Goal: Task Accomplishment & Management: Complete application form

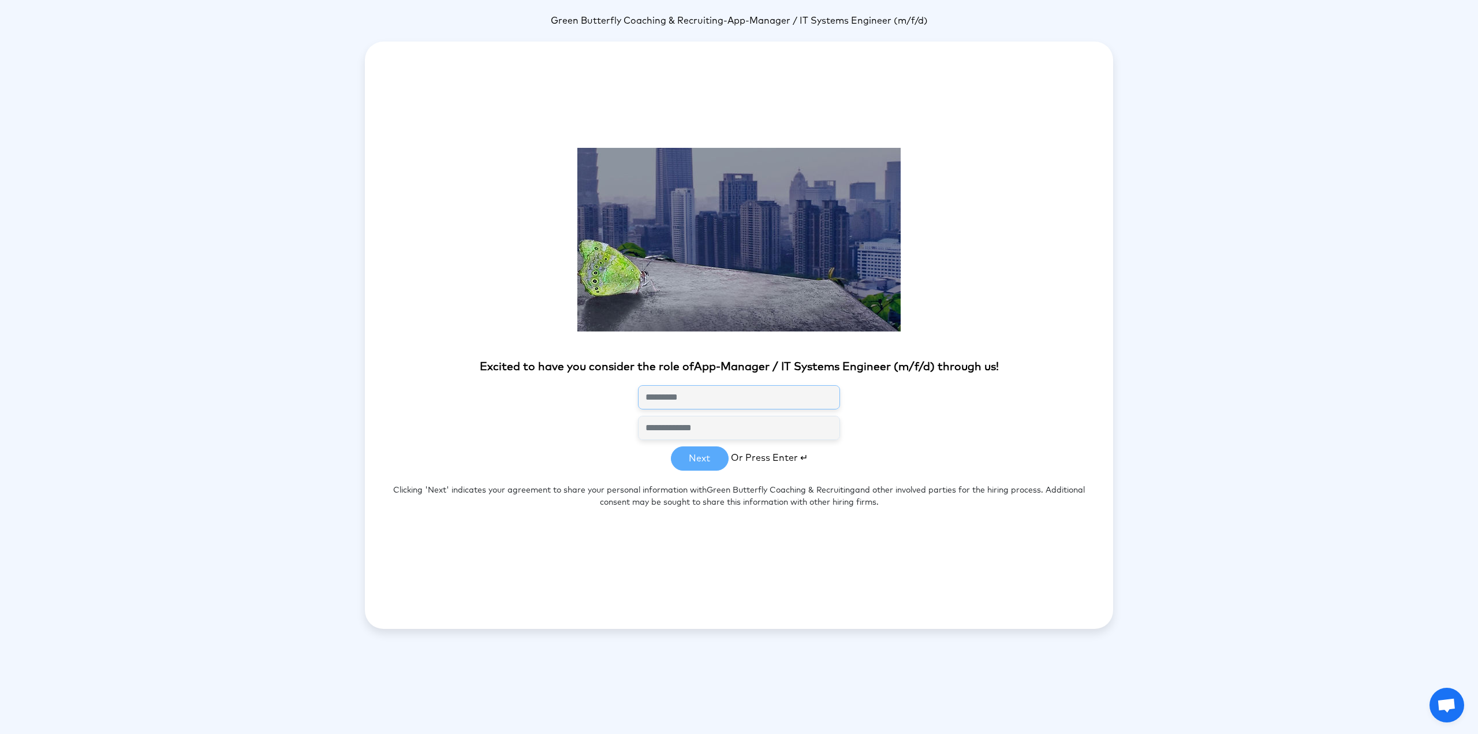
click at [700, 399] on input "text" at bounding box center [739, 397] width 202 height 24
click at [691, 396] on input "text" at bounding box center [739, 397] width 202 height 24
type input "*"
type input "**********"
click at [737, 431] on input "email" at bounding box center [739, 428] width 202 height 24
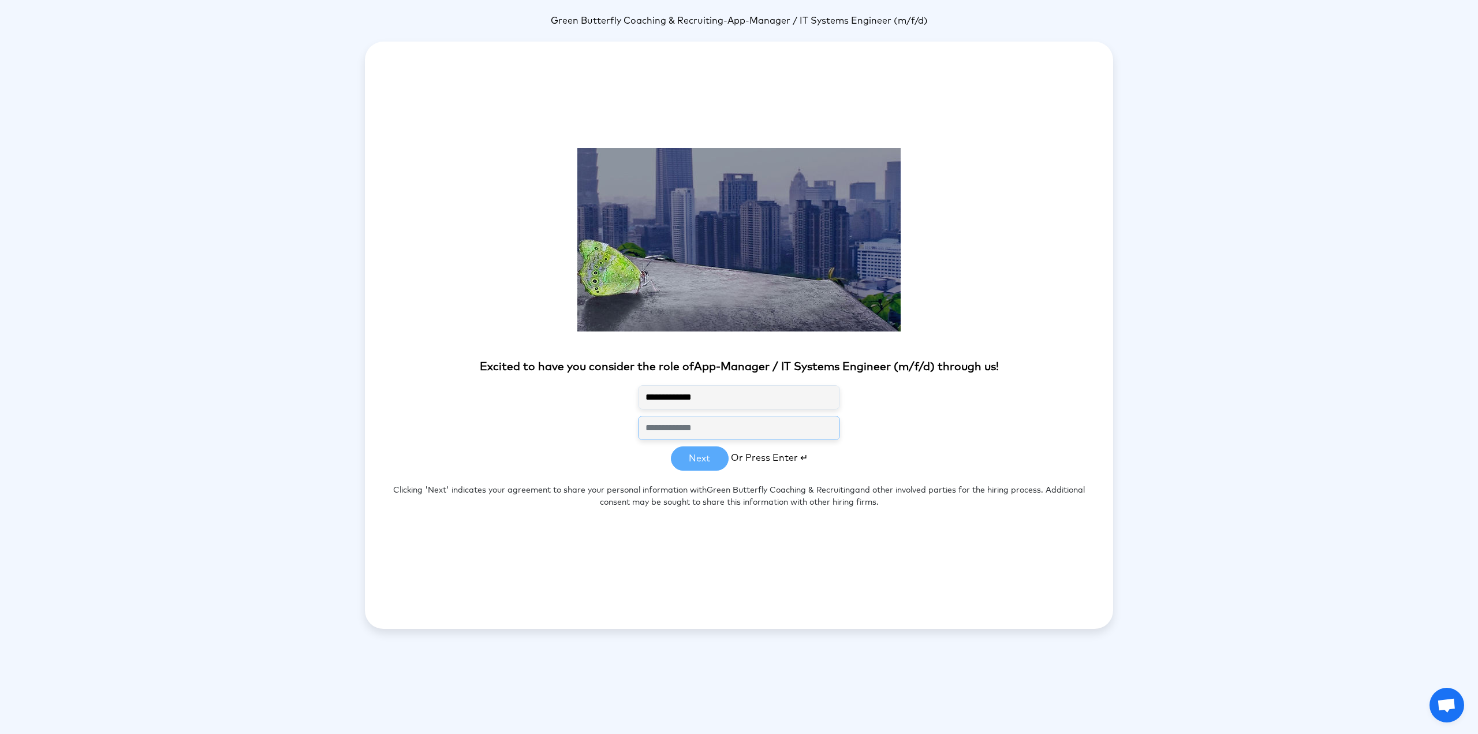
type input "**********"
click at [524, 418] on div "**********" at bounding box center [739, 428] width 748 height 24
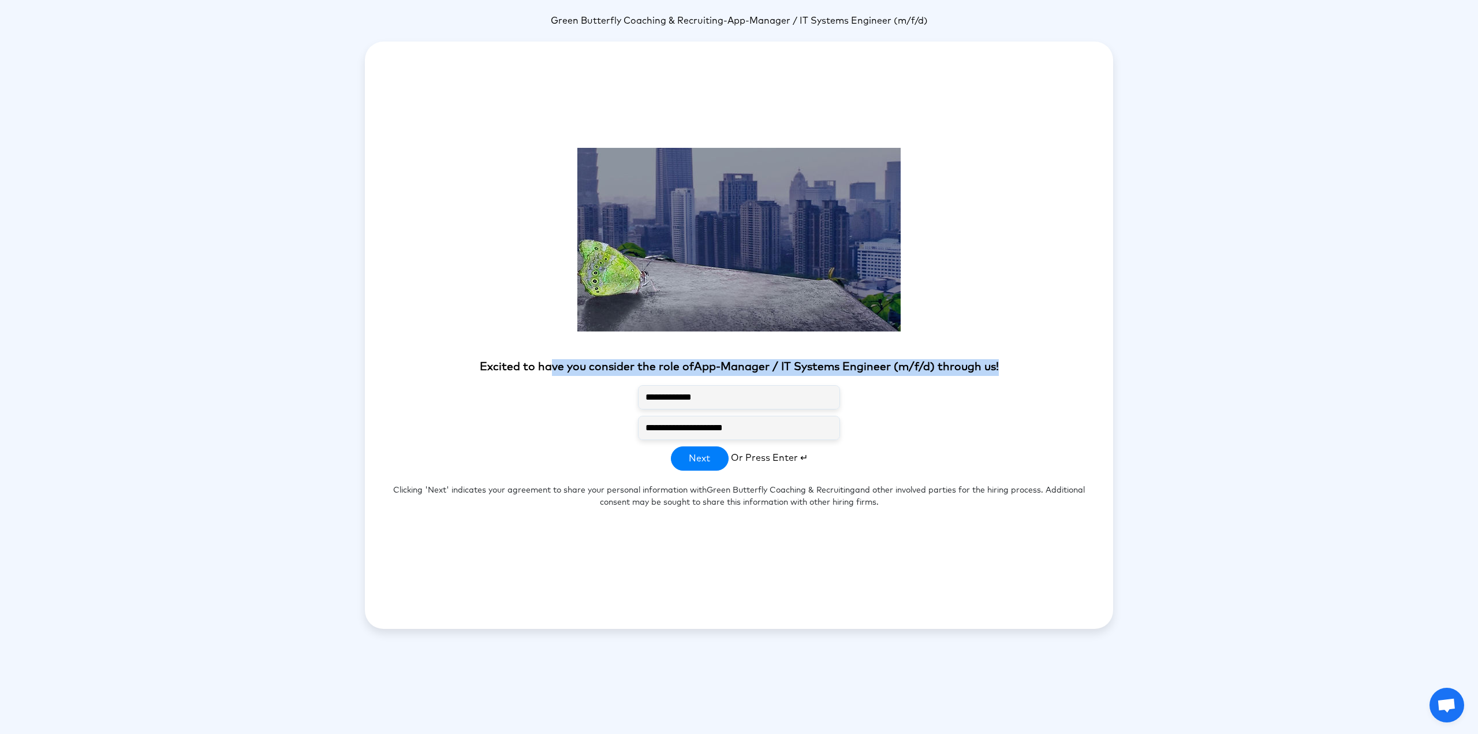
drag, startPoint x: 554, startPoint y: 370, endPoint x: 1021, endPoint y: 363, distance: 466.6
click at [1021, 363] on p "Excited to have you consider the role of App-Manager / IT Systems Engineer (m/f…" at bounding box center [739, 367] width 748 height 17
click at [916, 343] on section "**********" at bounding box center [739, 335] width 748 height 393
click at [894, 373] on p "Excited to have you consider the role of App-Manager / IT Systems Engineer (m/f…" at bounding box center [739, 367] width 748 height 17
click at [766, 464] on section "**********" at bounding box center [739, 335] width 748 height 393
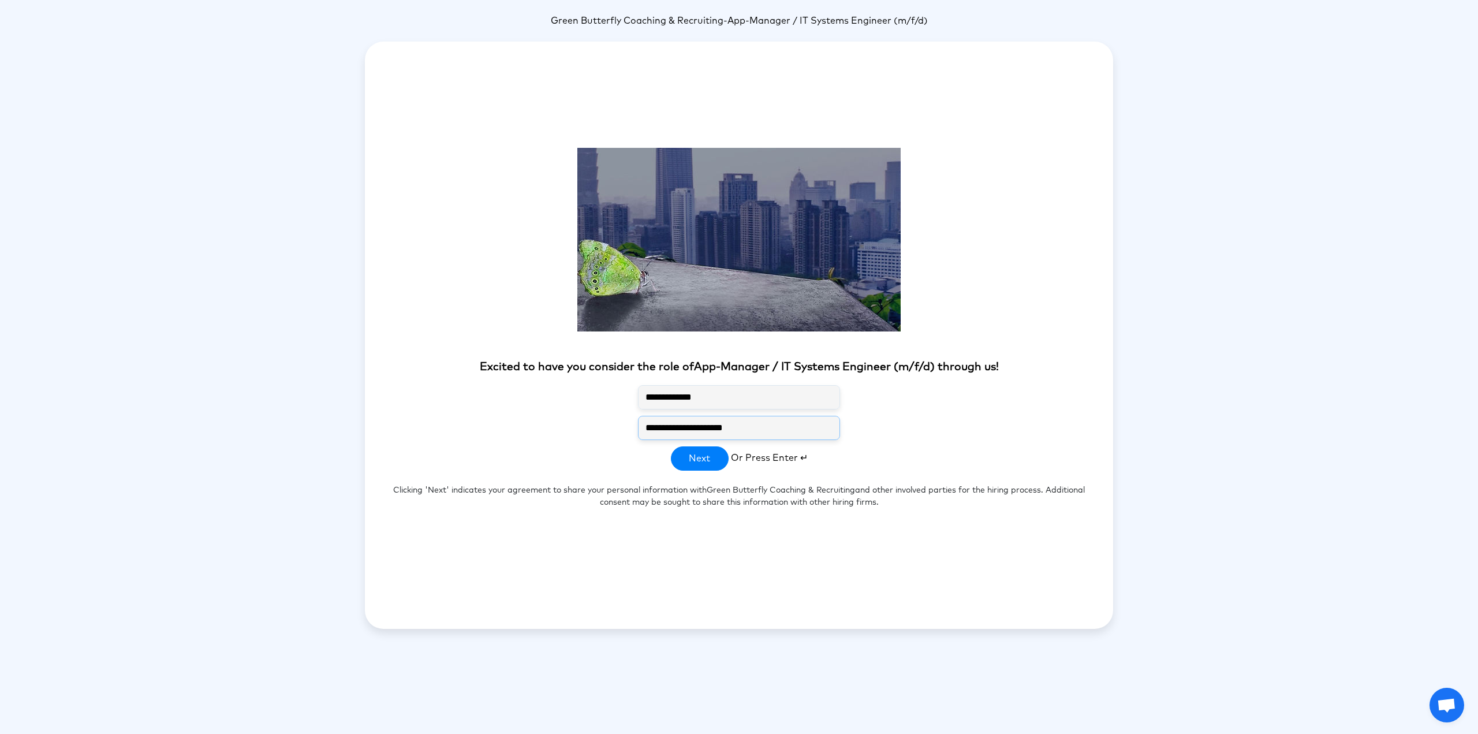
drag, startPoint x: 781, startPoint y: 431, endPoint x: 572, endPoint y: 415, distance: 209.6
click at [573, 416] on div "**********" at bounding box center [739, 428] width 748 height 24
drag, startPoint x: 746, startPoint y: 394, endPoint x: 549, endPoint y: 397, distance: 196.9
click at [549, 397] on div "**********" at bounding box center [739, 397] width 748 height 24
drag, startPoint x: 536, startPoint y: 437, endPoint x: 685, endPoint y: 465, distance: 151.8
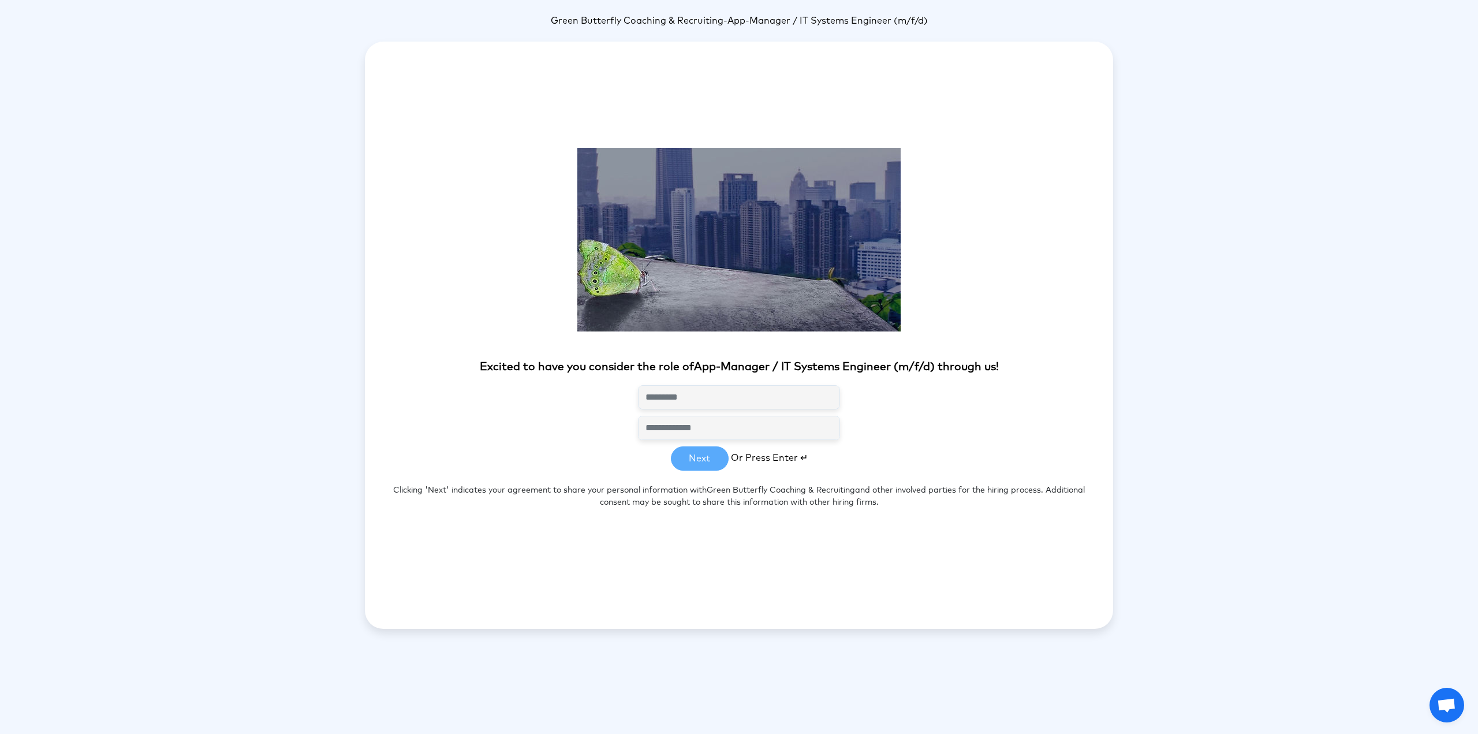
click at [546, 439] on div at bounding box center [739, 428] width 748 height 24
click at [690, 465] on section "Excited to have you consider the role of App-Manager / IT Systems Engineer (m/f…" at bounding box center [739, 335] width 748 height 393
click at [699, 459] on section "Excited to have you consider the role of App-Manager / IT Systems Engineer (m/f…" at bounding box center [739, 335] width 748 height 393
click at [709, 457] on section "Excited to have you consider the role of App-Manager / IT Systems Engineer (m/f…" at bounding box center [739, 335] width 748 height 393
drag, startPoint x: 709, startPoint y: 457, endPoint x: 782, endPoint y: 461, distance: 73.5
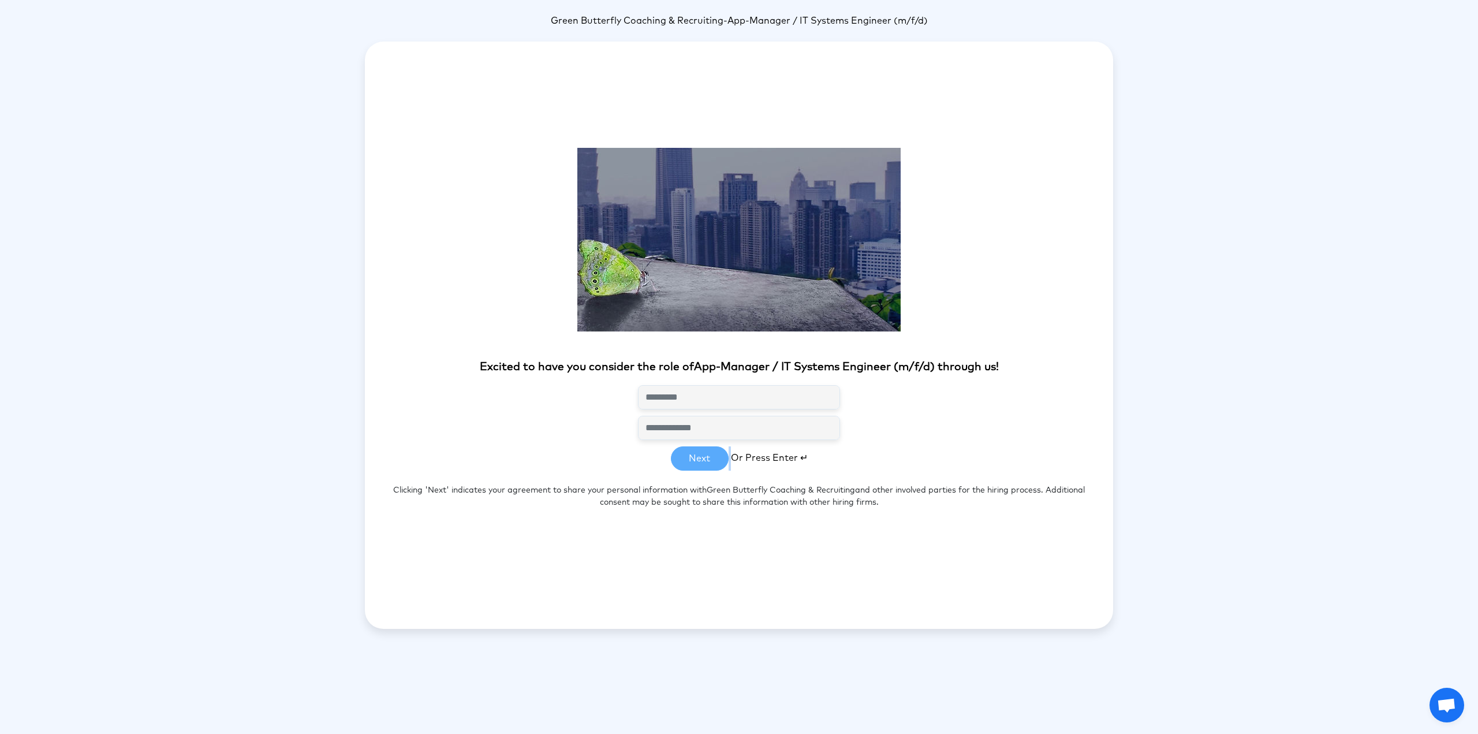
click at [722, 458] on section "Excited to have you consider the role of App-Manager / IT Systems Engineer (m/f…" at bounding box center [739, 335] width 748 height 393
click at [782, 461] on span "Or Press Enter ↵" at bounding box center [769, 457] width 77 height 9
click at [785, 461] on span "Or Press Enter ↵" at bounding box center [769, 457] width 77 height 9
click at [782, 462] on span "Or Press Enter ↵" at bounding box center [769, 457] width 77 height 9
click at [735, 453] on span "Or Press Enter ↵" at bounding box center [769, 457] width 77 height 9
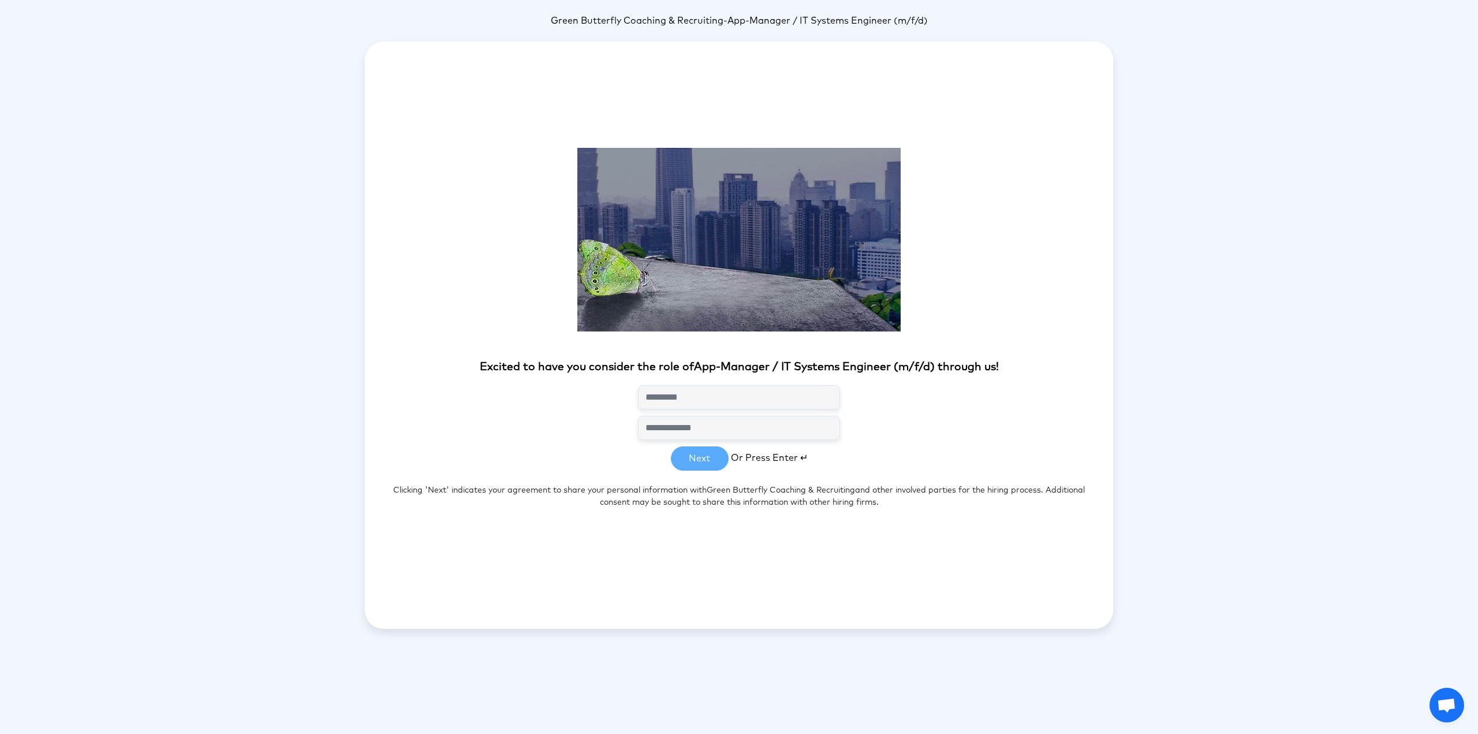
click at [735, 453] on span "Or Press Enter ↵" at bounding box center [769, 457] width 77 height 9
click at [786, 455] on span "Or Press Enter ↵" at bounding box center [769, 457] width 77 height 9
click at [815, 456] on section "Excited to have you consider the role of App-Manager / IT Systems Engineer (m/f…" at bounding box center [739, 335] width 748 height 393
click at [803, 460] on span "Or Press Enter ↵" at bounding box center [769, 457] width 77 height 9
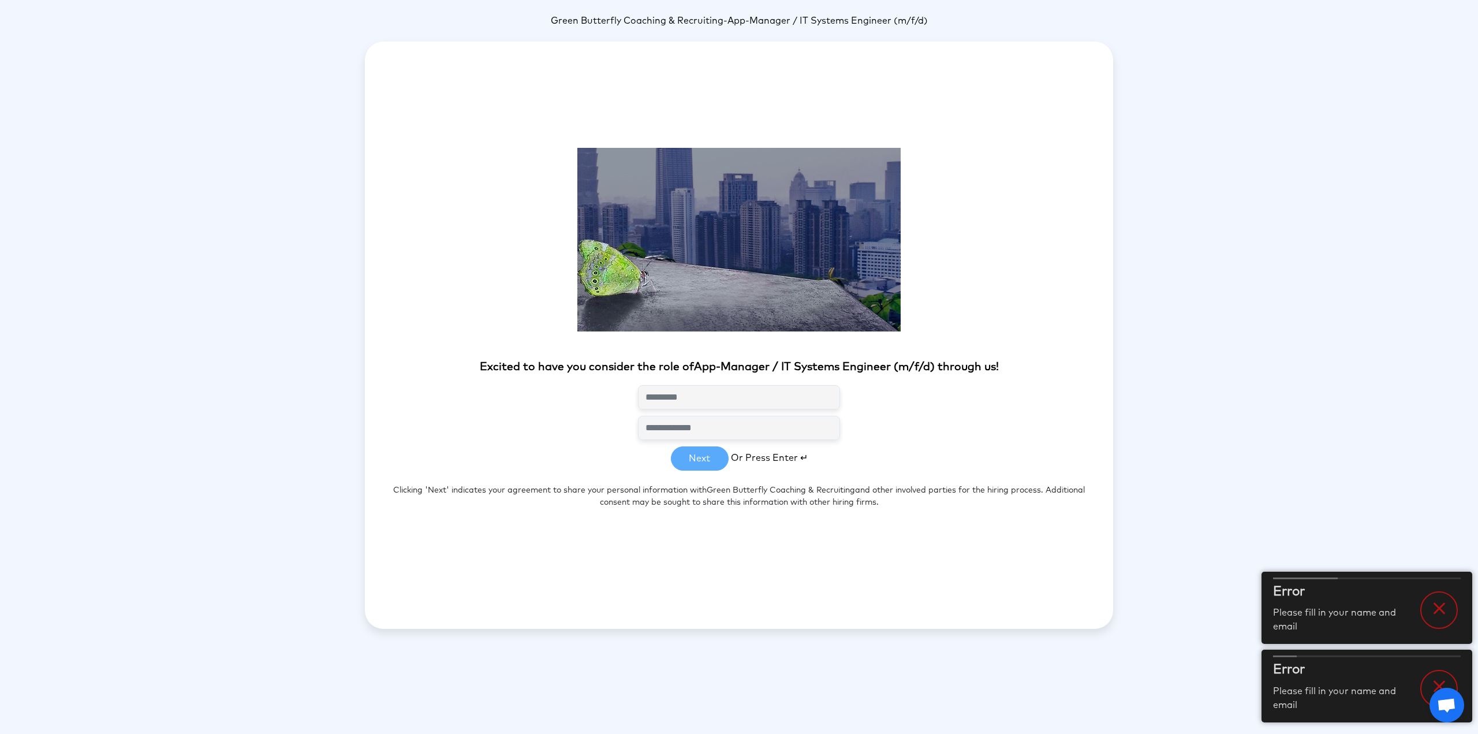
click at [1427, 679] on div at bounding box center [1440, 689] width 38 height 38
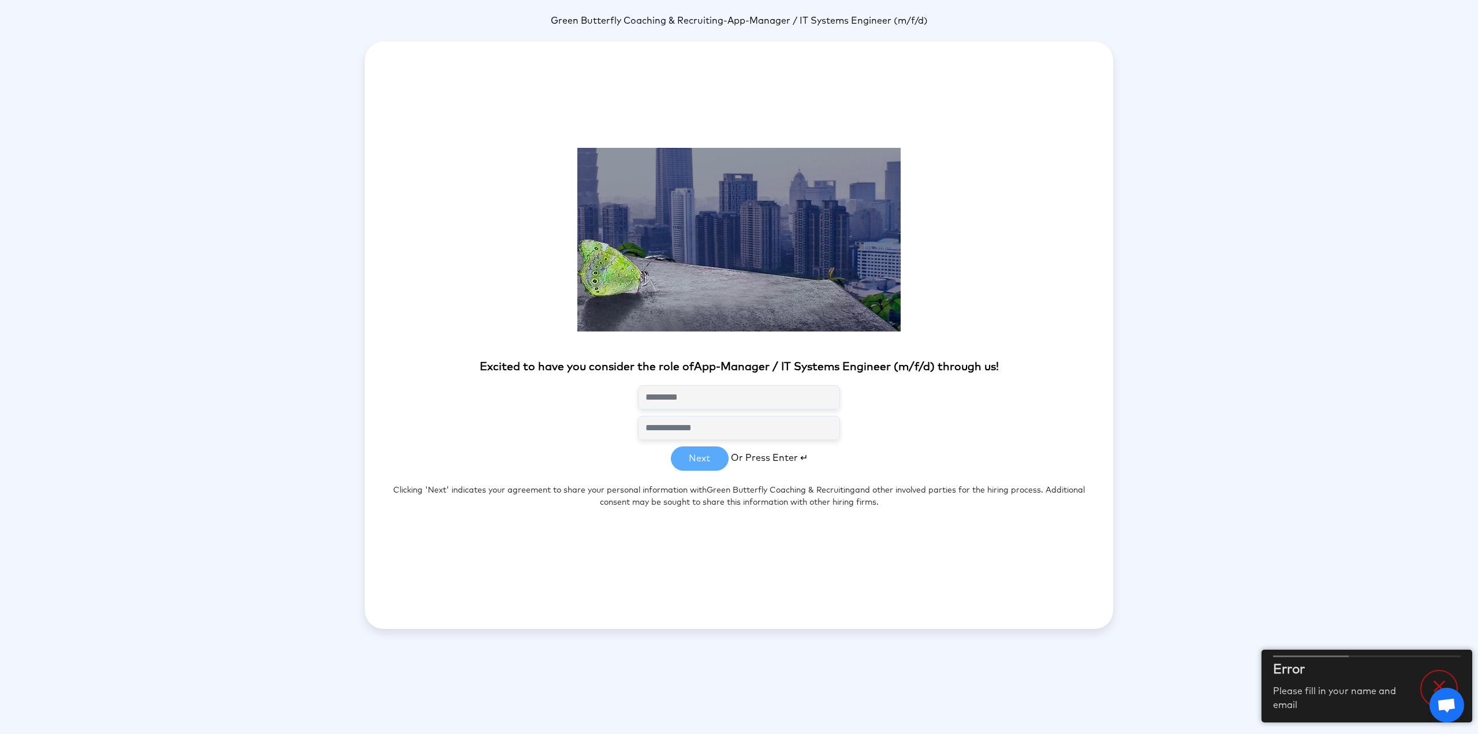
click at [1451, 628] on div "Green Butterfly Coaching & Recruiting - App-Manager / IT Systems Engineer (m/f/…" at bounding box center [739, 321] width 1478 height 615
click at [1438, 676] on icon at bounding box center [1439, 686] width 21 height 21
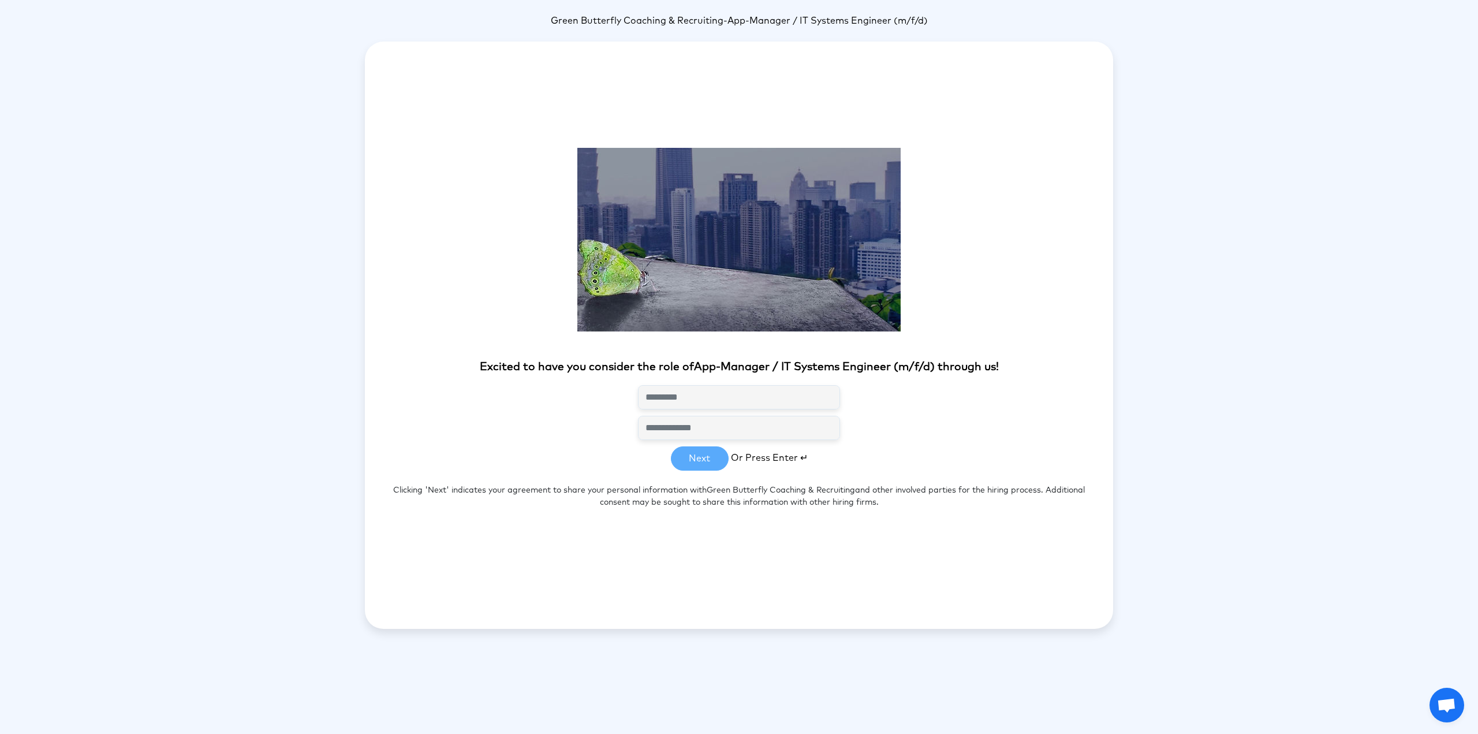
click at [1431, 649] on html "Green Butterfly Coaching & Recruiting - App-Manager / IT Systems Engineer (m/f/…" at bounding box center [739, 324] width 1478 height 649
click at [1039, 595] on div "Excited to have you consider the role of App-Manager / IT Systems Engineer (m/f…" at bounding box center [739, 335] width 748 height 587
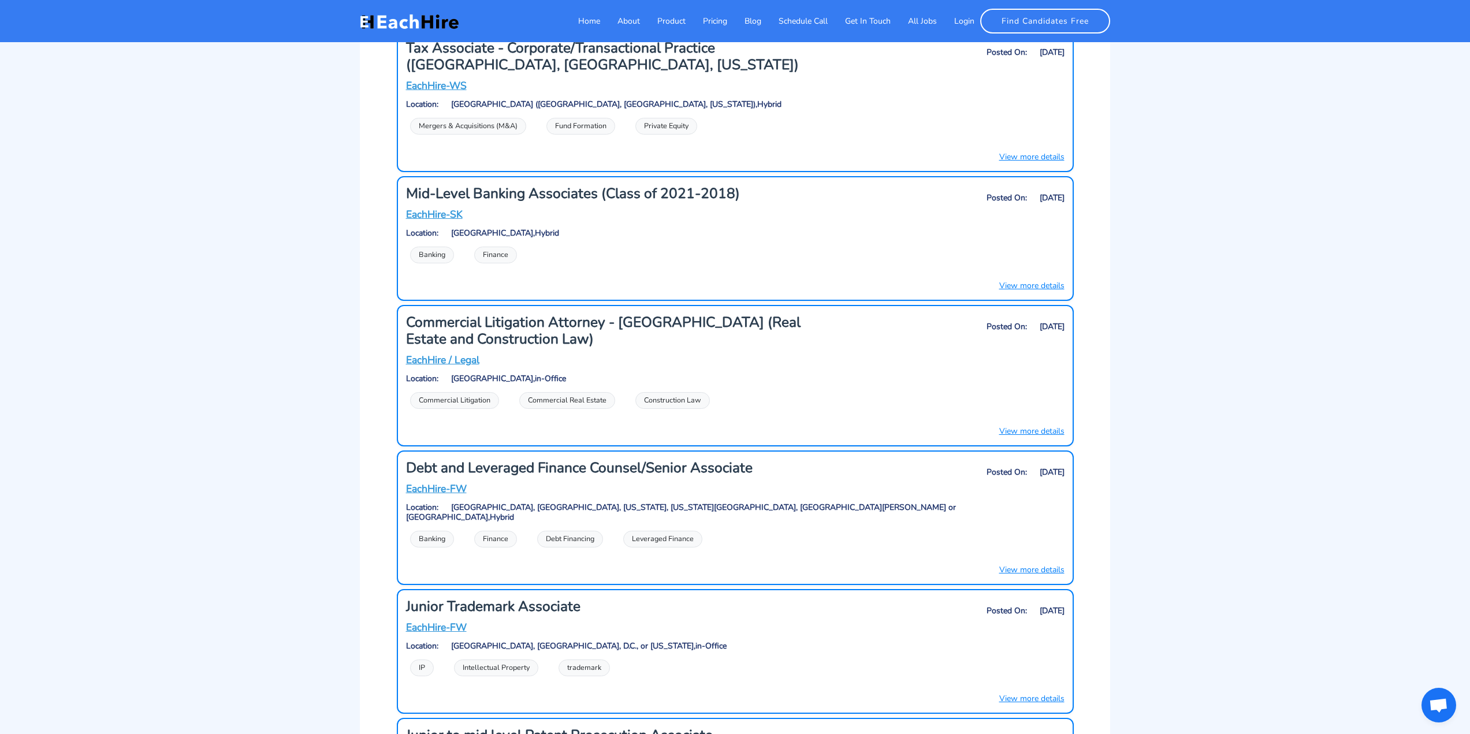
scroll to position [26401, 0]
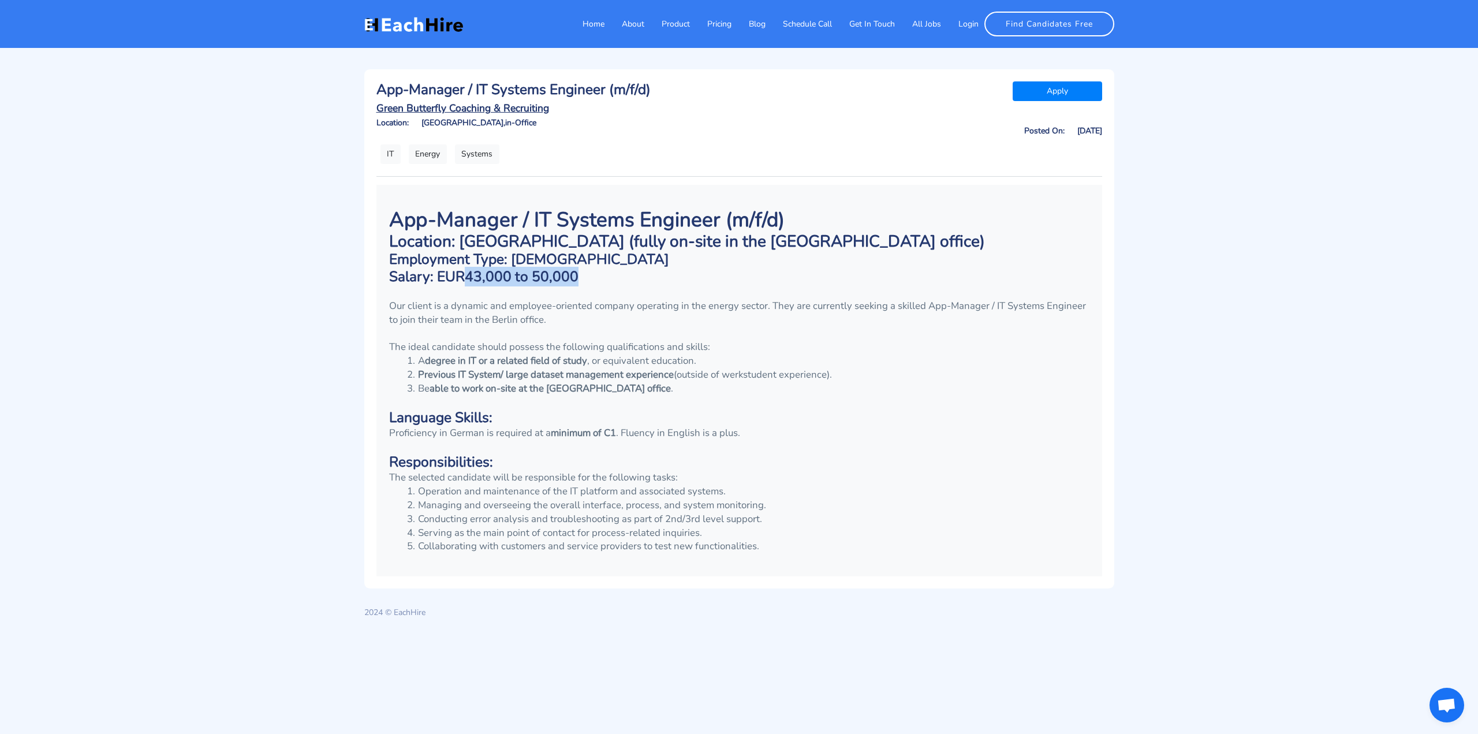
drag, startPoint x: 462, startPoint y: 280, endPoint x: 586, endPoint y: 277, distance: 123.6
click at [586, 277] on h3 "Salary: EUR43,000 to 50,000" at bounding box center [739, 277] width 700 height 17
click at [636, 289] on p at bounding box center [739, 292] width 700 height 14
drag, startPoint x: 525, startPoint y: 246, endPoint x: 504, endPoint y: 247, distance: 21.4
click at [504, 247] on h2 "Location: Berlin (fully on-site in the Berlin office)" at bounding box center [739, 242] width 700 height 20
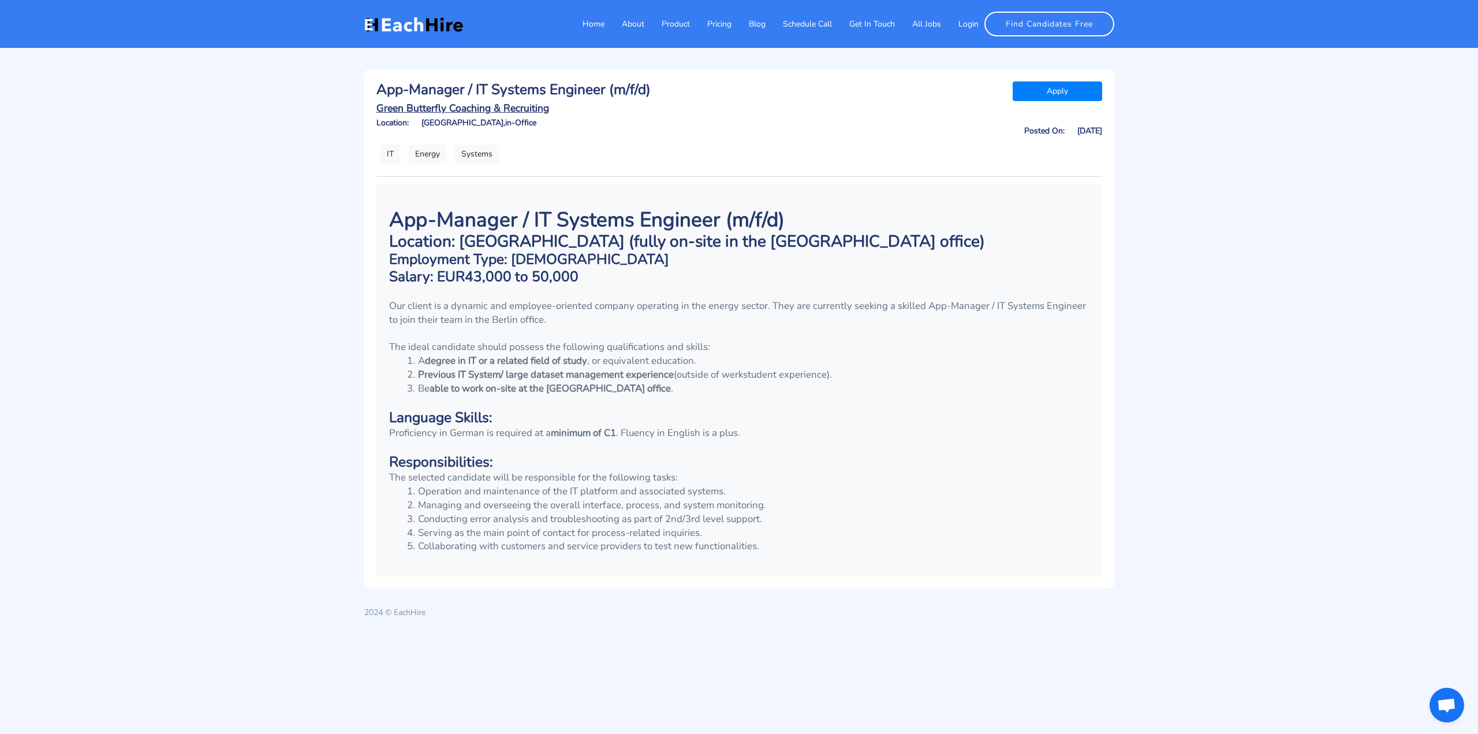
click at [590, 260] on h3 "Employment Type: Full-time" at bounding box center [739, 259] width 700 height 17
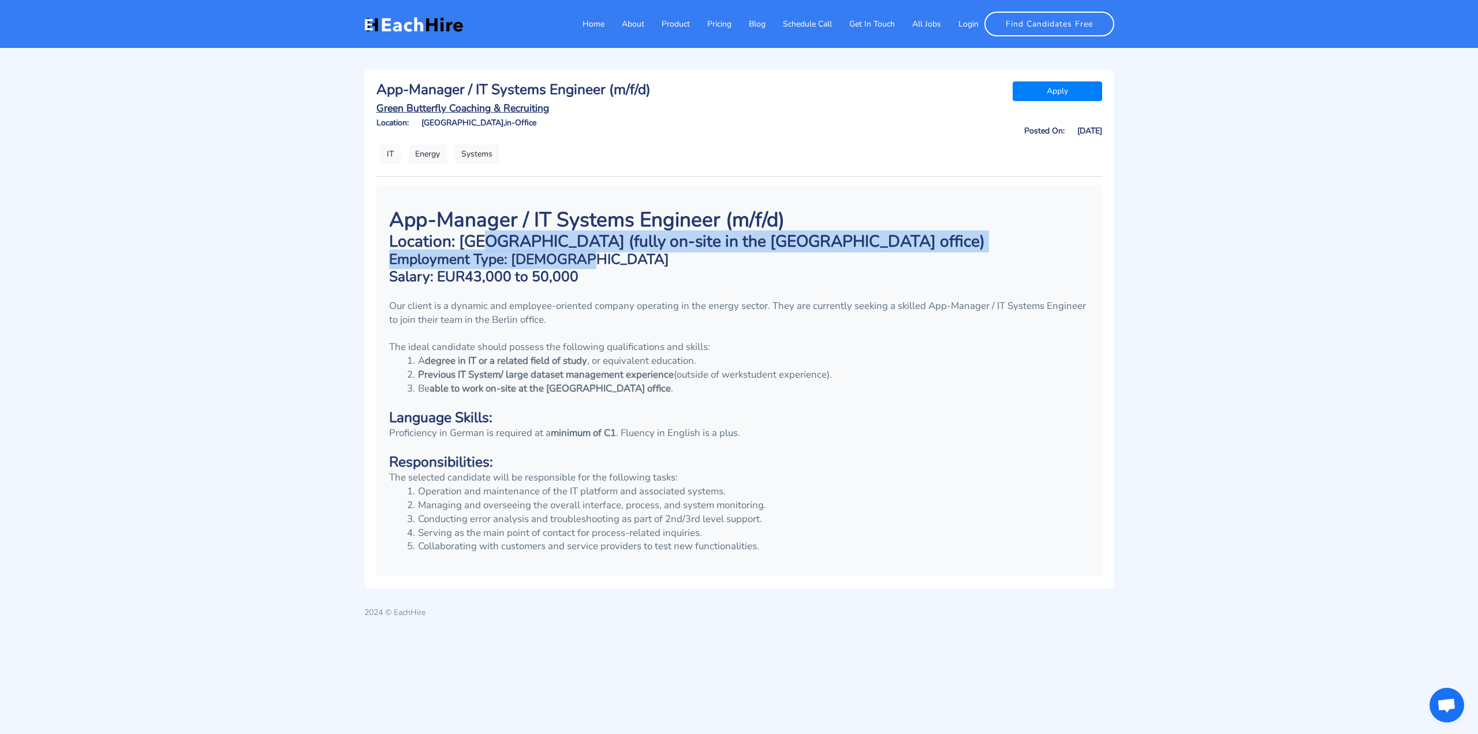
drag, startPoint x: 553, startPoint y: 252, endPoint x: 482, endPoint y: 232, distance: 73.1
click at [482, 232] on div "App-Manager / IT Systems Engineer (m/f/d) Location: Berlin (fully on-site in th…" at bounding box center [740, 381] width 718 height 360
click at [590, 257] on h3 "Employment Type: Full-time" at bounding box center [739, 259] width 700 height 17
drag, startPoint x: 528, startPoint y: 238, endPoint x: 742, endPoint y: 243, distance: 214.3
click at [742, 243] on h2 "Location: Berlin (fully on-site in the Berlin office)" at bounding box center [739, 242] width 700 height 20
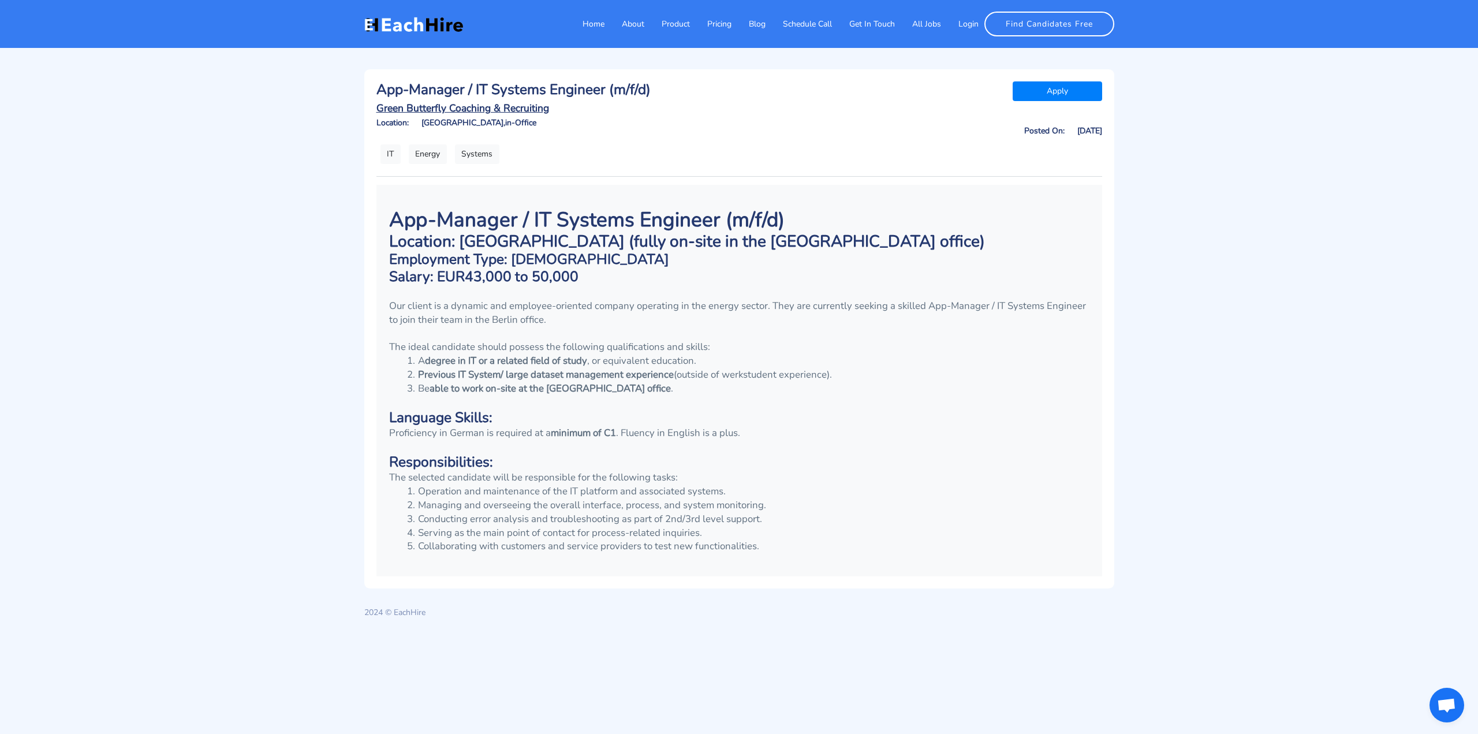
click at [770, 254] on h3 "Employment Type: Full-time" at bounding box center [739, 259] width 700 height 17
drag, startPoint x: 423, startPoint y: 359, endPoint x: 858, endPoint y: 387, distance: 436.3
click at [858, 387] on ol "A degree in IT or a related field of study , or equivalent education. Previous …" at bounding box center [739, 375] width 700 height 42
click at [702, 404] on p at bounding box center [739, 403] width 700 height 14
drag, startPoint x: 387, startPoint y: 437, endPoint x: 751, endPoint y: 433, distance: 363.8
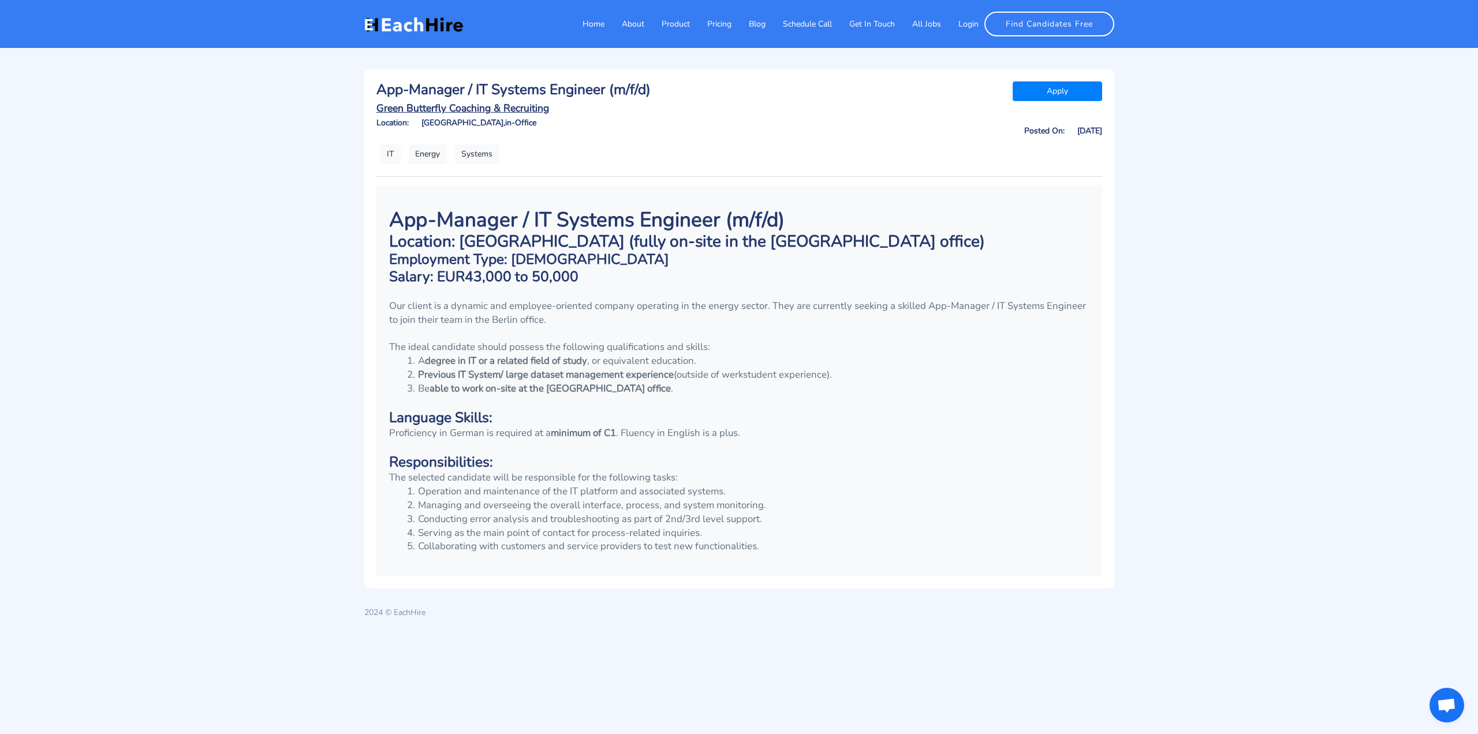
click at [751, 433] on div "App-Manager / IT Systems Engineer (m/f/d) Location: Berlin (fully on-site in th…" at bounding box center [740, 381] width 718 height 360
click at [655, 444] on p at bounding box center [739, 447] width 700 height 14
drag, startPoint x: 746, startPoint y: 434, endPoint x: 662, endPoint y: 433, distance: 83.7
click at [662, 433] on p "Proficiency in German is required at a minimum of C1 . Fluency in English is a …" at bounding box center [739, 433] width 700 height 14
click at [684, 449] on p at bounding box center [739, 447] width 700 height 14
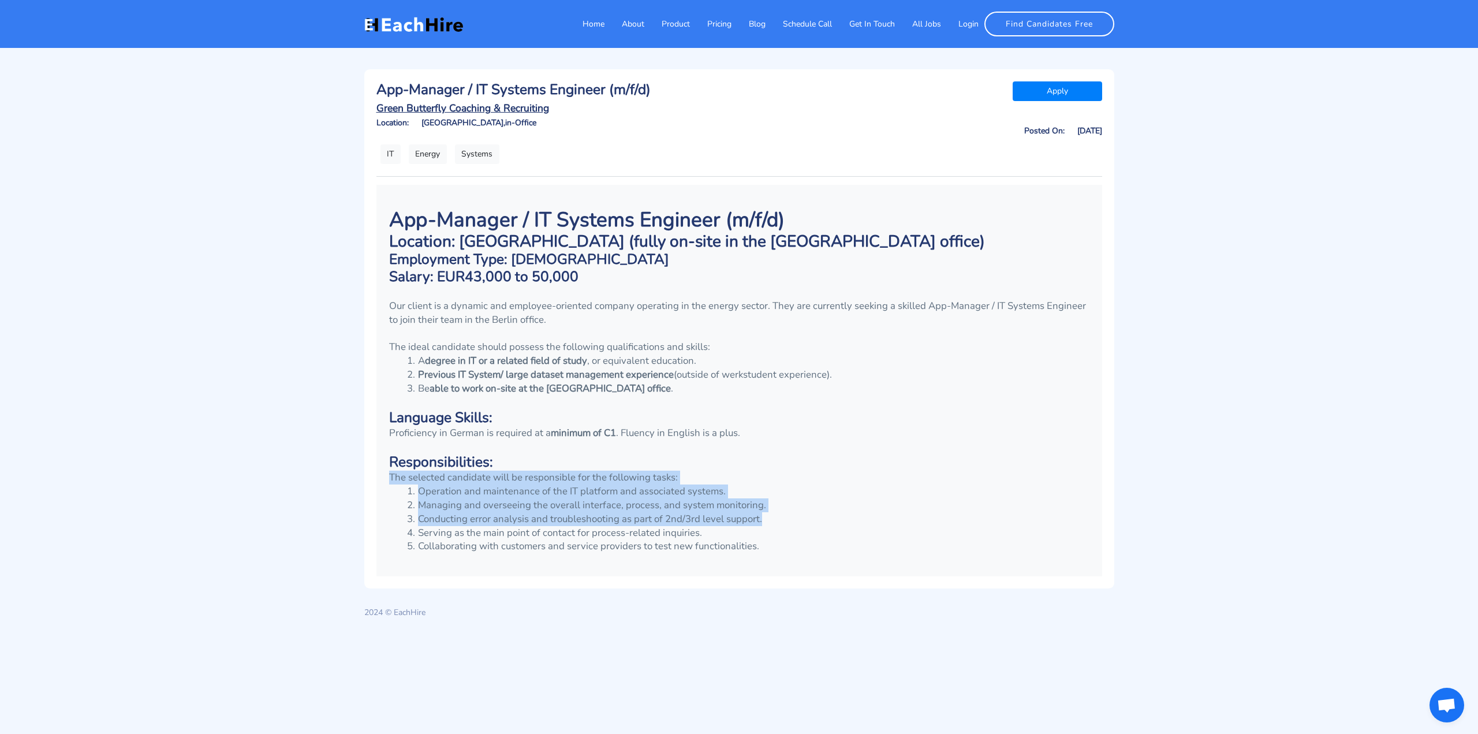
drag, startPoint x: 386, startPoint y: 475, endPoint x: 799, endPoint y: 512, distance: 414.5
click at [799, 512] on div "App-Manager / IT Systems Engineer (m/f/d) Location: Berlin (fully on-site in th…" at bounding box center [740, 381] width 718 height 360
click at [800, 511] on li "Managing and overseeing the overall interface, process, and system monitoring." at bounding box center [747, 505] width 686 height 14
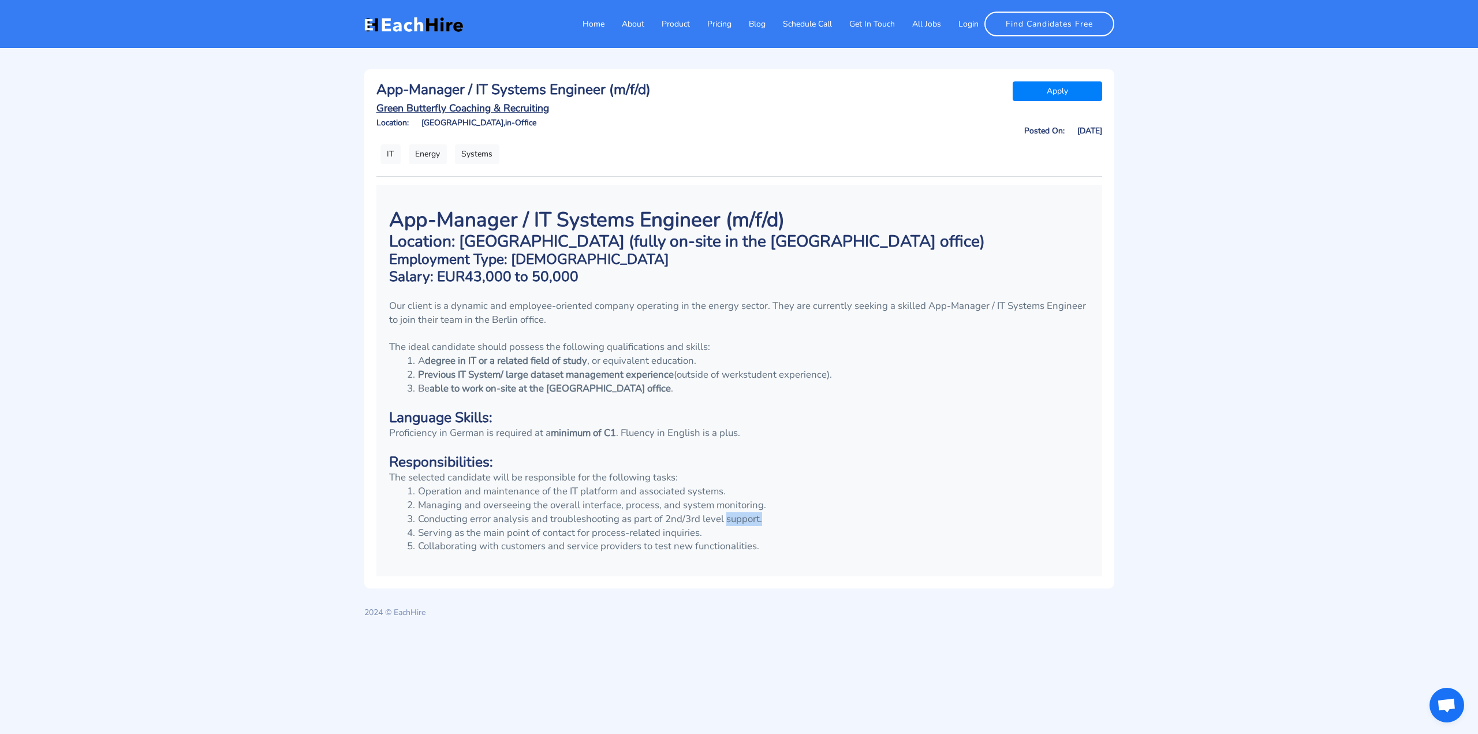
drag, startPoint x: 679, startPoint y: 513, endPoint x: 773, endPoint y: 516, distance: 94.2
click at [773, 516] on li "Conducting error analysis and troubleshooting as part of 2nd/3rd level support." at bounding box center [747, 519] width 686 height 14
drag, startPoint x: 412, startPoint y: 533, endPoint x: 736, endPoint y: 531, distance: 324.0
click at [736, 531] on li "Serving as the main point of contact for process-related inquiries." at bounding box center [747, 533] width 686 height 14
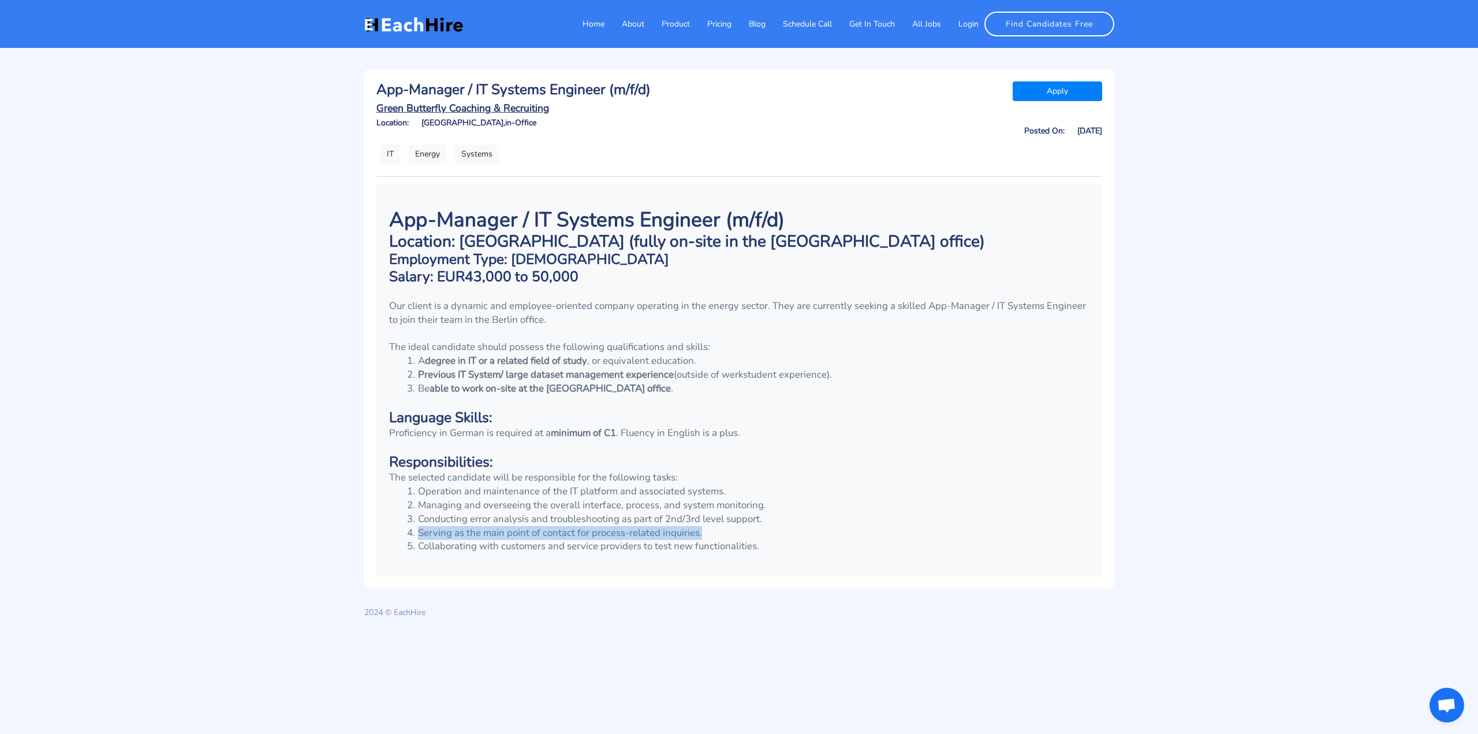
click at [768, 536] on li "Serving as the main point of contact for process-related inquiries." at bounding box center [747, 533] width 686 height 14
click at [766, 545] on li "Collaborating with customers and service providers to test new functionalities." at bounding box center [747, 546] width 686 height 14
drag, startPoint x: 766, startPoint y: 545, endPoint x: 664, endPoint y: 537, distance: 102.5
click at [664, 537] on ol "Operation and maintenance of the IT platform and associated systems. Managing a…" at bounding box center [739, 518] width 700 height 69
click at [694, 534] on li "Serving as the main point of contact for process-related inquiries." at bounding box center [747, 533] width 686 height 14
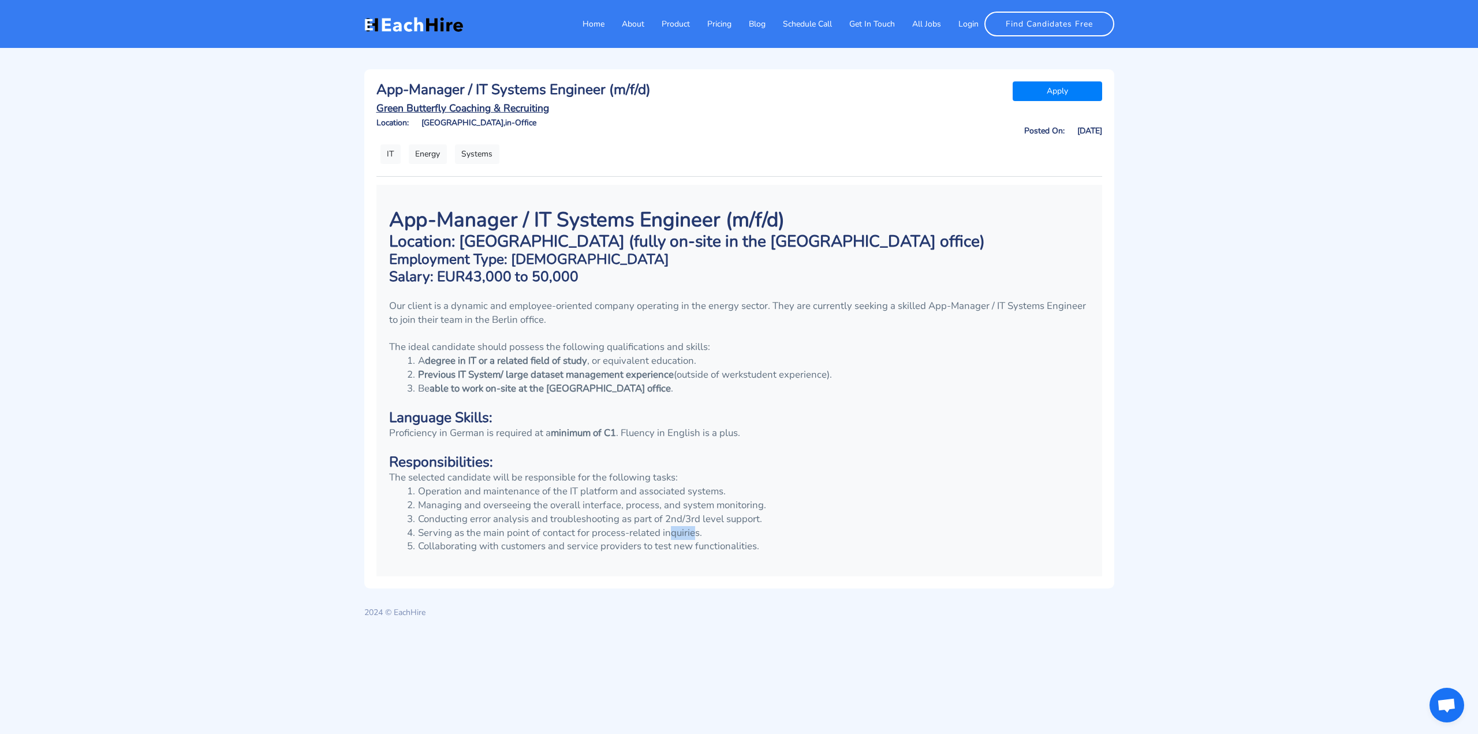
drag, startPoint x: 683, startPoint y: 532, endPoint x: 670, endPoint y: 532, distance: 12.7
click at [670, 532] on li "Serving as the main point of contact for process-related inquiries." at bounding box center [747, 533] width 686 height 14
drag, startPoint x: 698, startPoint y: 530, endPoint x: 670, endPoint y: 525, distance: 28.1
click at [665, 526] on li "Serving as the main point of contact for process-related inquiries." at bounding box center [747, 533] width 686 height 14
click at [694, 528] on li "Serving as the main point of contact for process-related inquiries." at bounding box center [747, 533] width 686 height 14
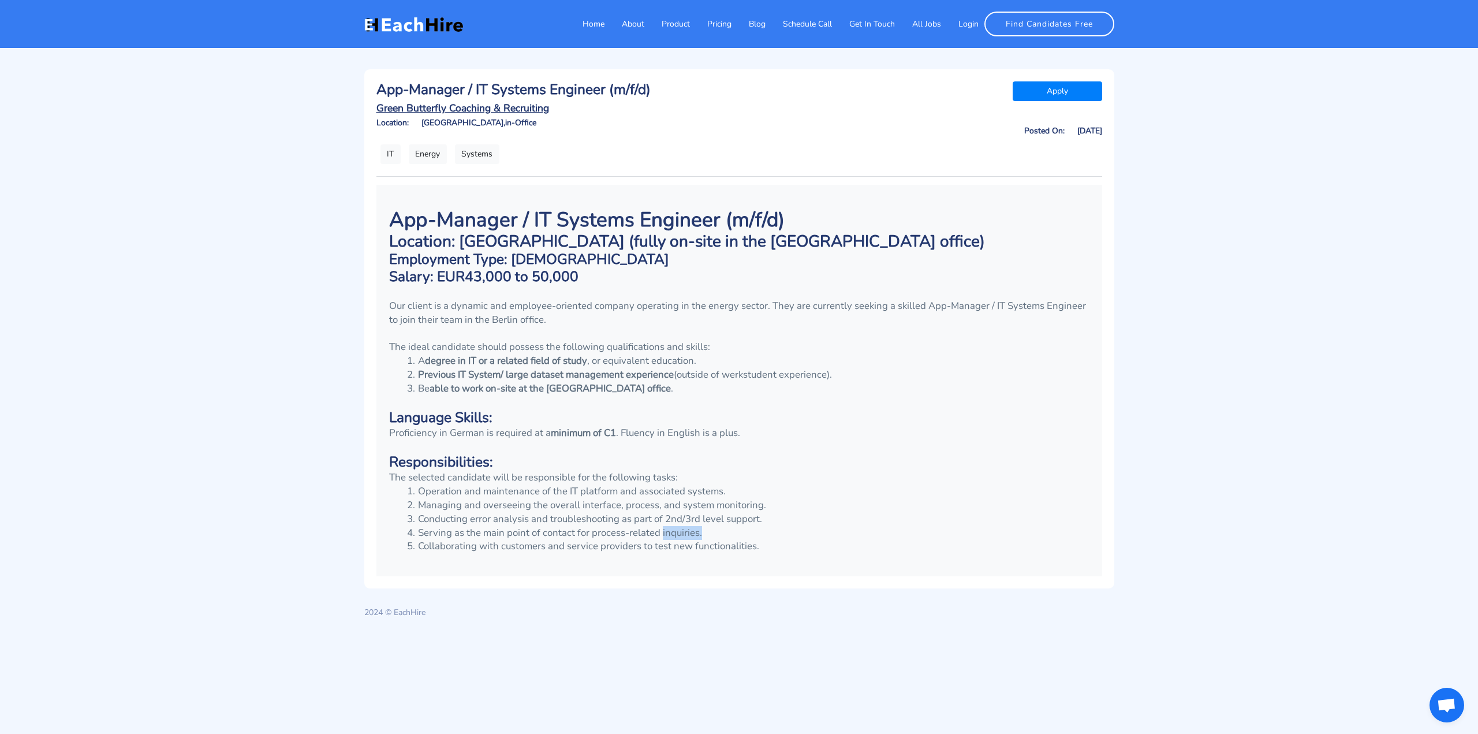
drag, startPoint x: 699, startPoint y: 529, endPoint x: 661, endPoint y: 528, distance: 38.7
click at [661, 528] on li "Serving as the main point of contact for process-related inquiries." at bounding box center [747, 533] width 686 height 14
click at [749, 540] on li "Collaborating with customers and service providers to test new functionalities." at bounding box center [747, 546] width 686 height 14
drag, startPoint x: 417, startPoint y: 549, endPoint x: 806, endPoint y: 543, distance: 388.7
click at [804, 543] on li "Collaborating with customers and service providers to test new functionalities." at bounding box center [747, 546] width 686 height 14
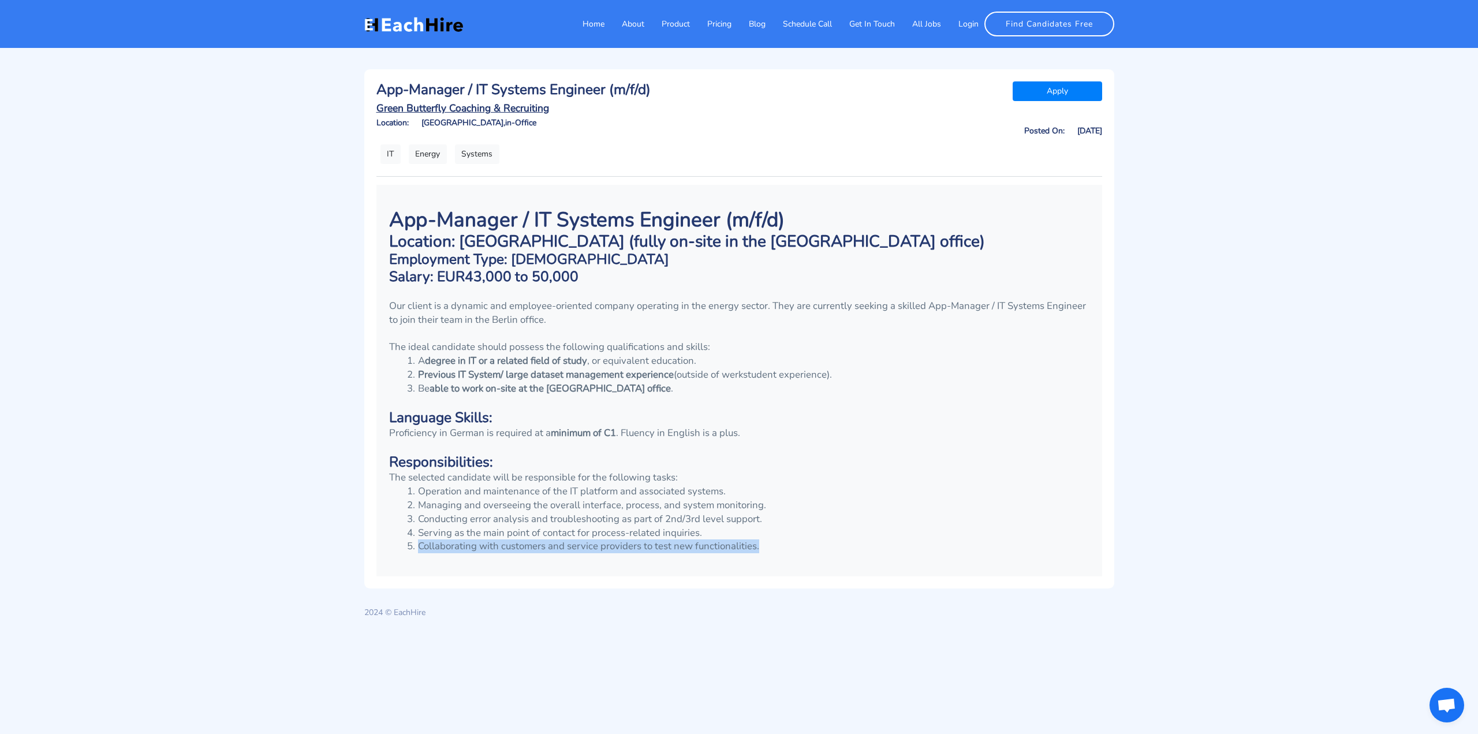
click at [806, 543] on li "Collaborating with customers and service providers to test new functionalities." at bounding box center [747, 546] width 686 height 14
